Goal: Information Seeking & Learning: Learn about a topic

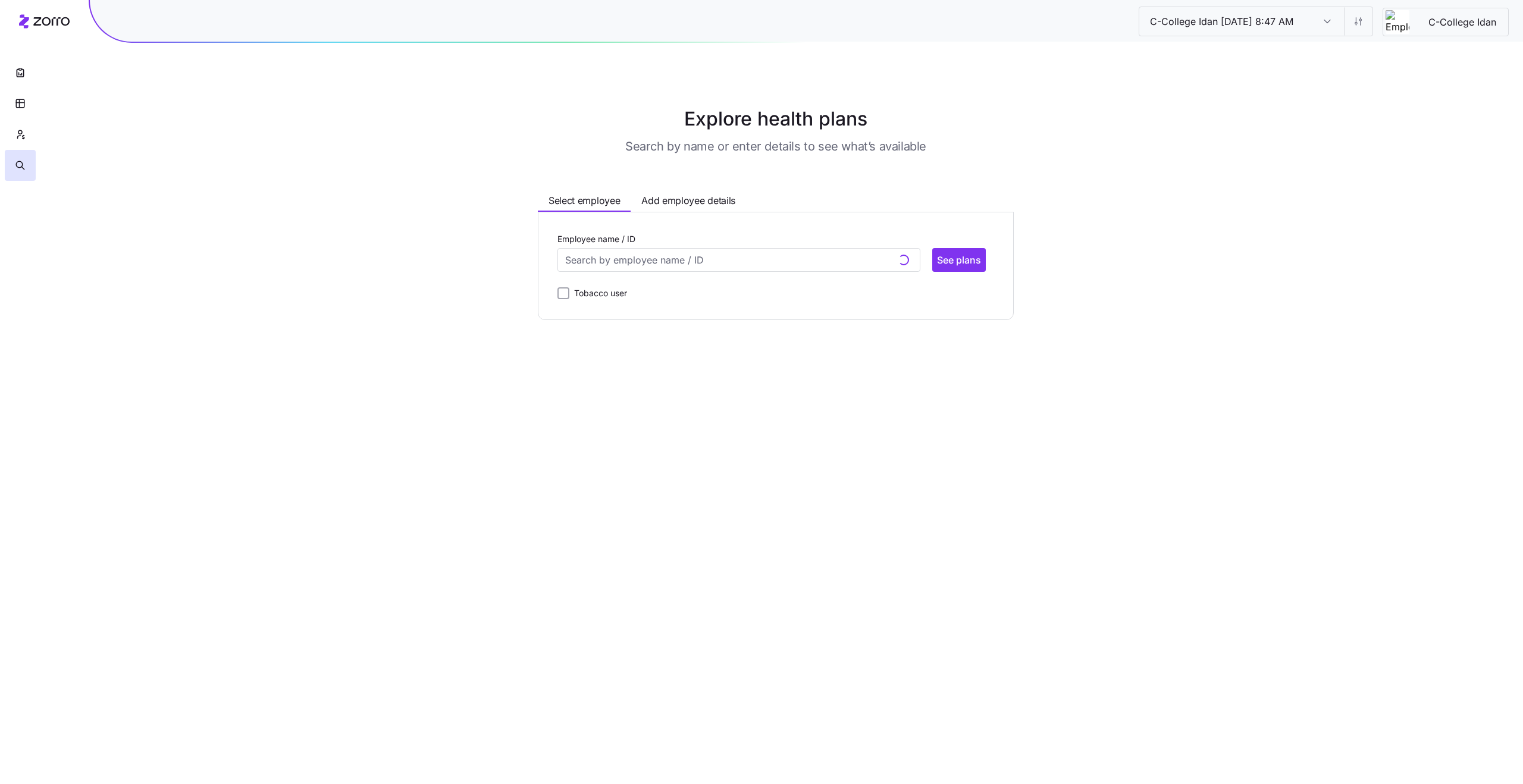
click at [1444, 98] on main "Explore health plans Search by name or enter details to see what’s available Se…" at bounding box center [761, 392] width 1523 height 784
click at [765, 249] on input "Employee name / ID" at bounding box center [739, 260] width 363 height 24
click at [696, 338] on div "[PERSON_NAME] (32) ID: 10137 | zip code: 61073" at bounding box center [739, 330] width 358 height 34
click at [955, 266] on span "See plans" at bounding box center [959, 260] width 44 height 15
type input "[PERSON_NAME] (ID: 10137)"
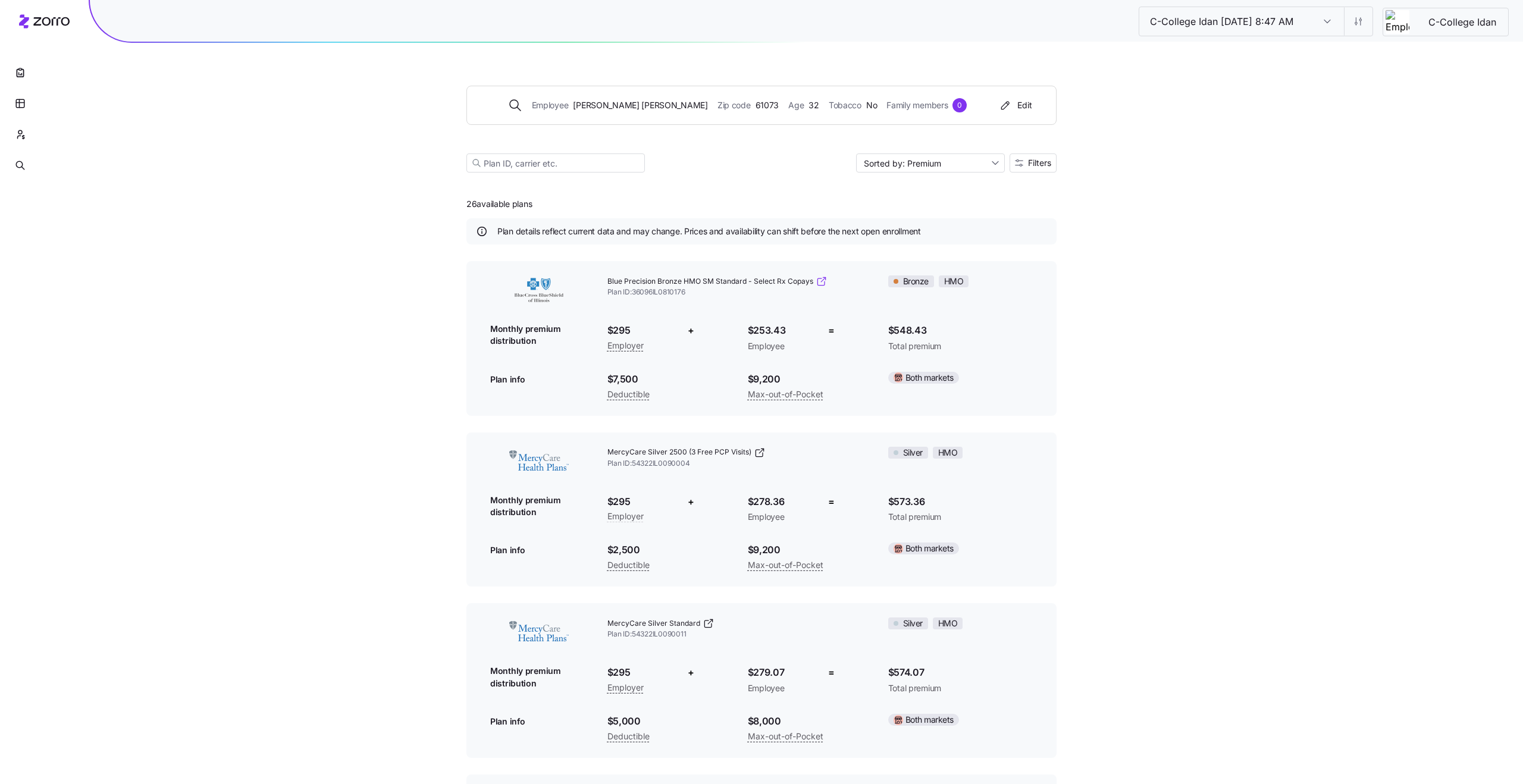
click at [822, 279] on icon at bounding box center [823, 279] width 5 height 5
